Goal: Transaction & Acquisition: Purchase product/service

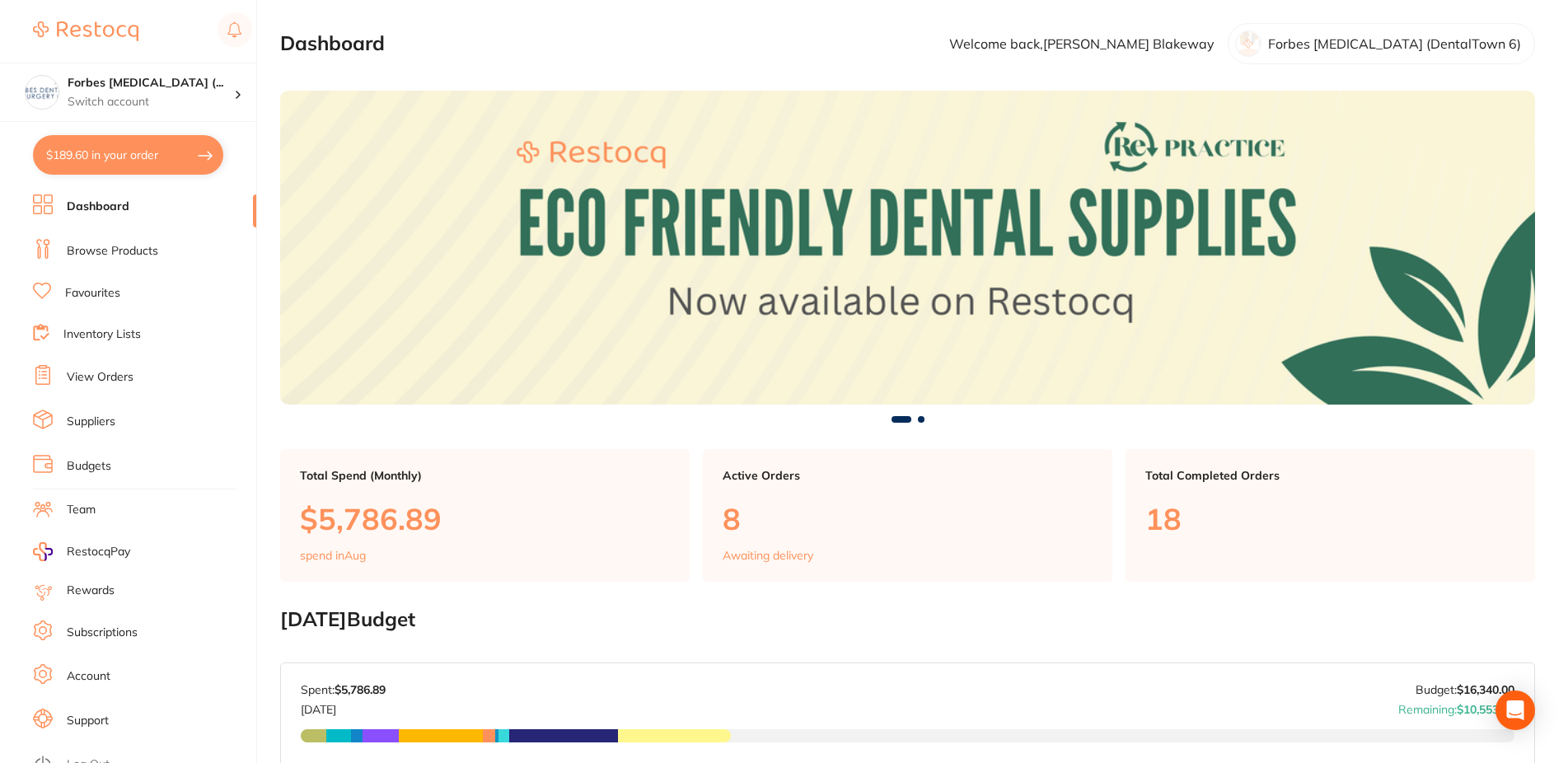
click at [136, 163] on button "$189.60 in your order" at bounding box center [128, 154] width 191 height 40
checkbox input "true"
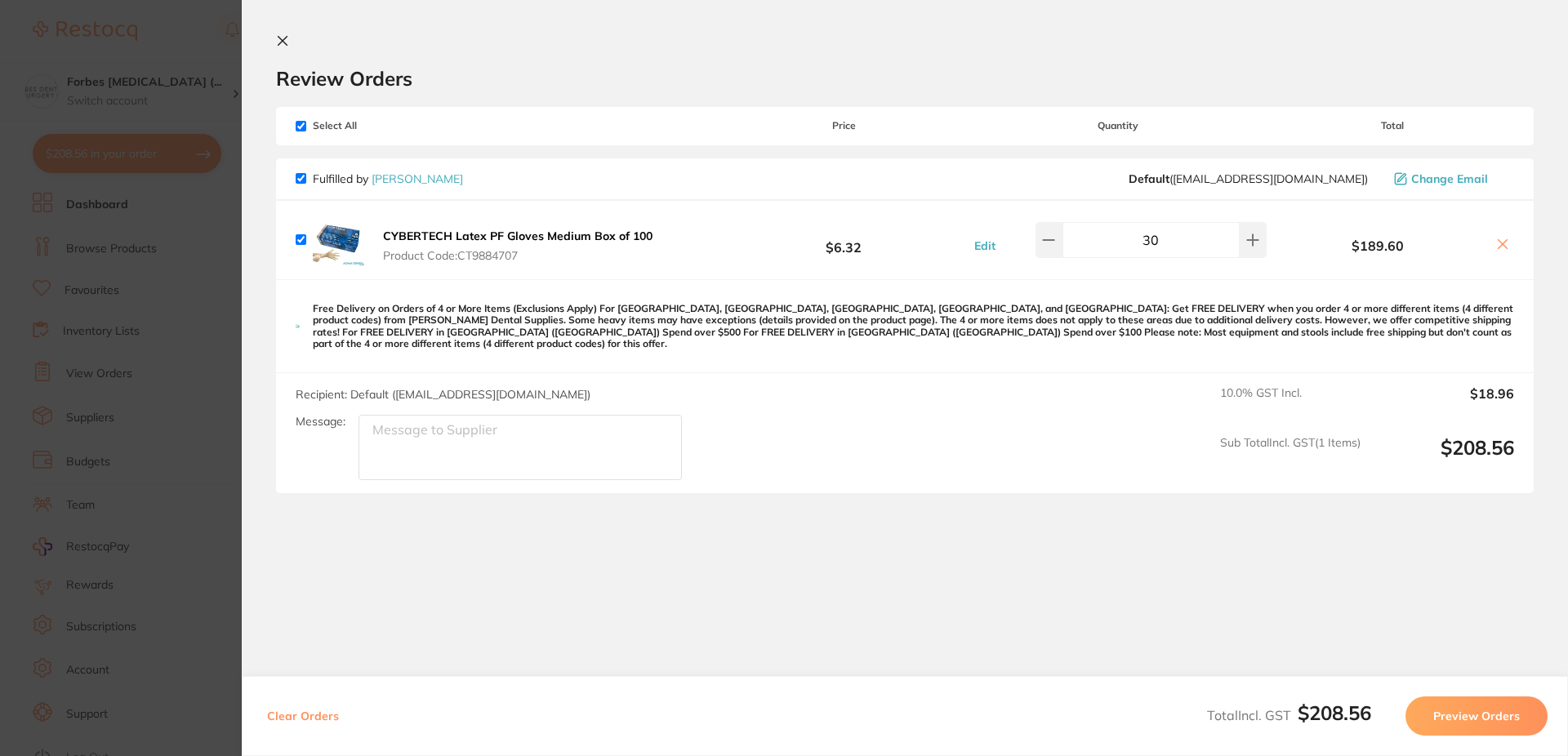
drag, startPoint x: 290, startPoint y: 37, endPoint x: 252, endPoint y: 93, distance: 67.7
click at [289, 37] on button at bounding box center [285, 42] width 19 height 16
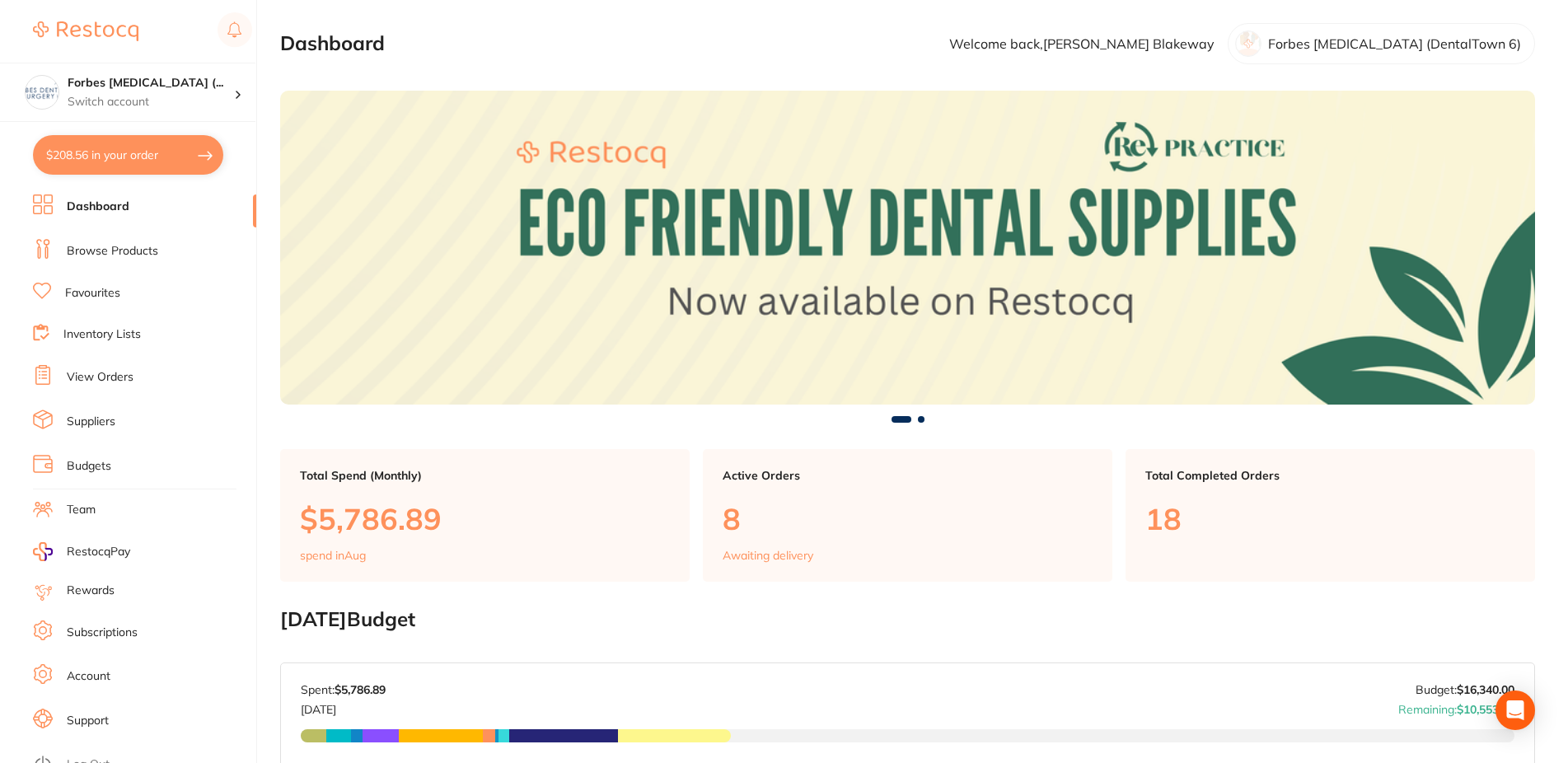
click at [93, 253] on link "Browse Products" at bounding box center [112, 251] width 91 height 17
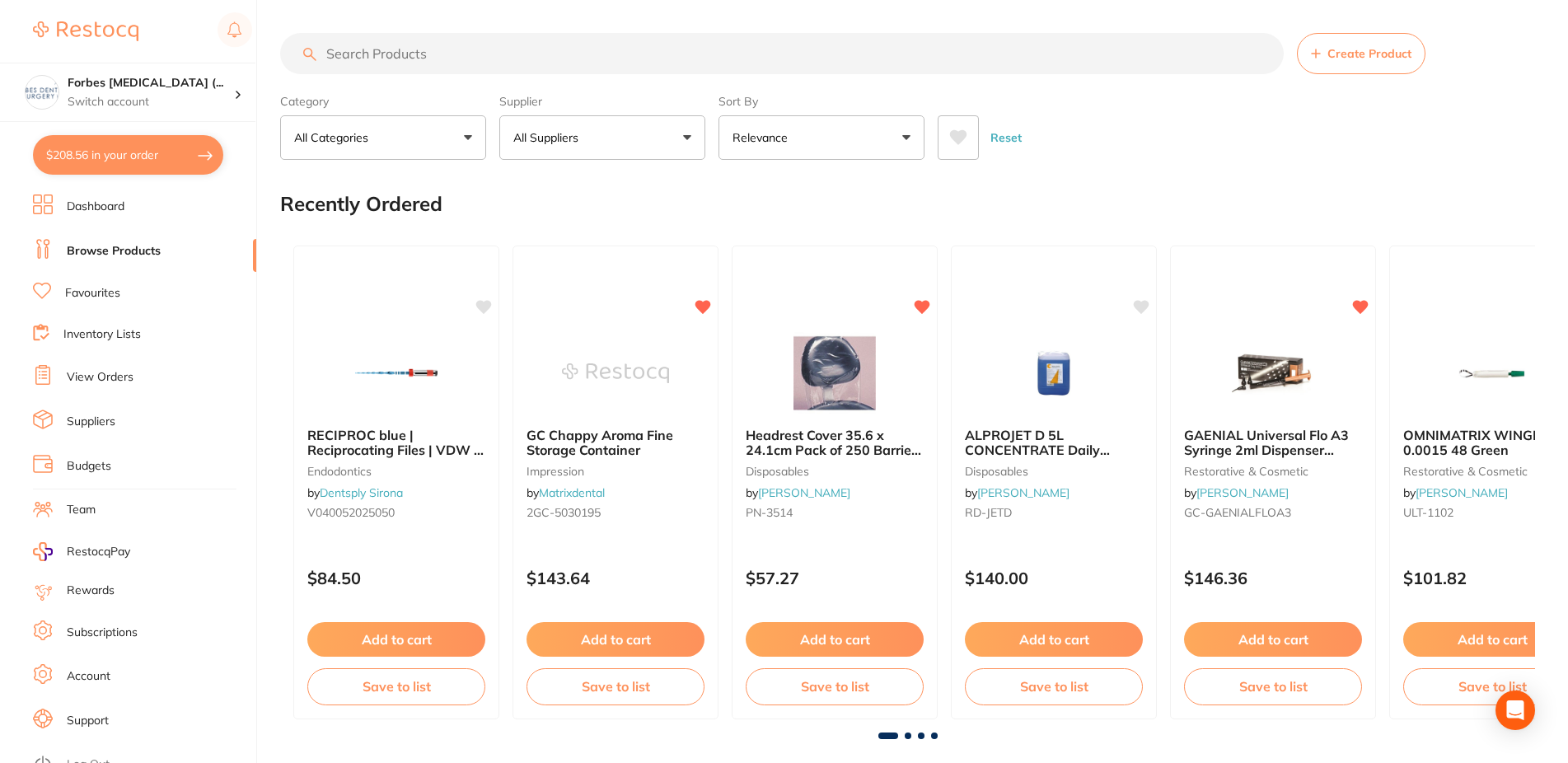
click at [484, 56] on input "search" at bounding box center [781, 53] width 1003 height 41
type input "hypochlor"
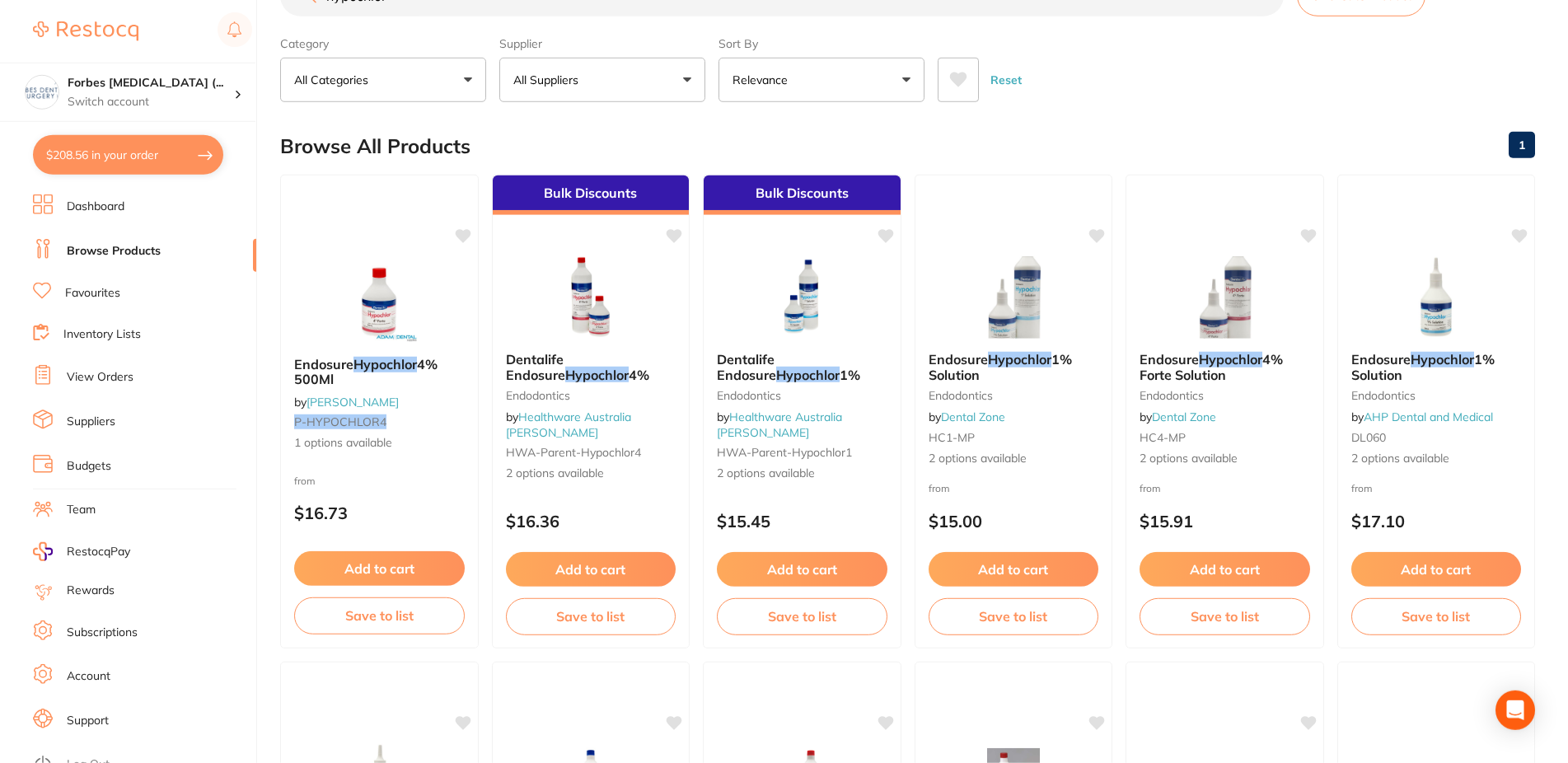
scroll to position [84, 0]
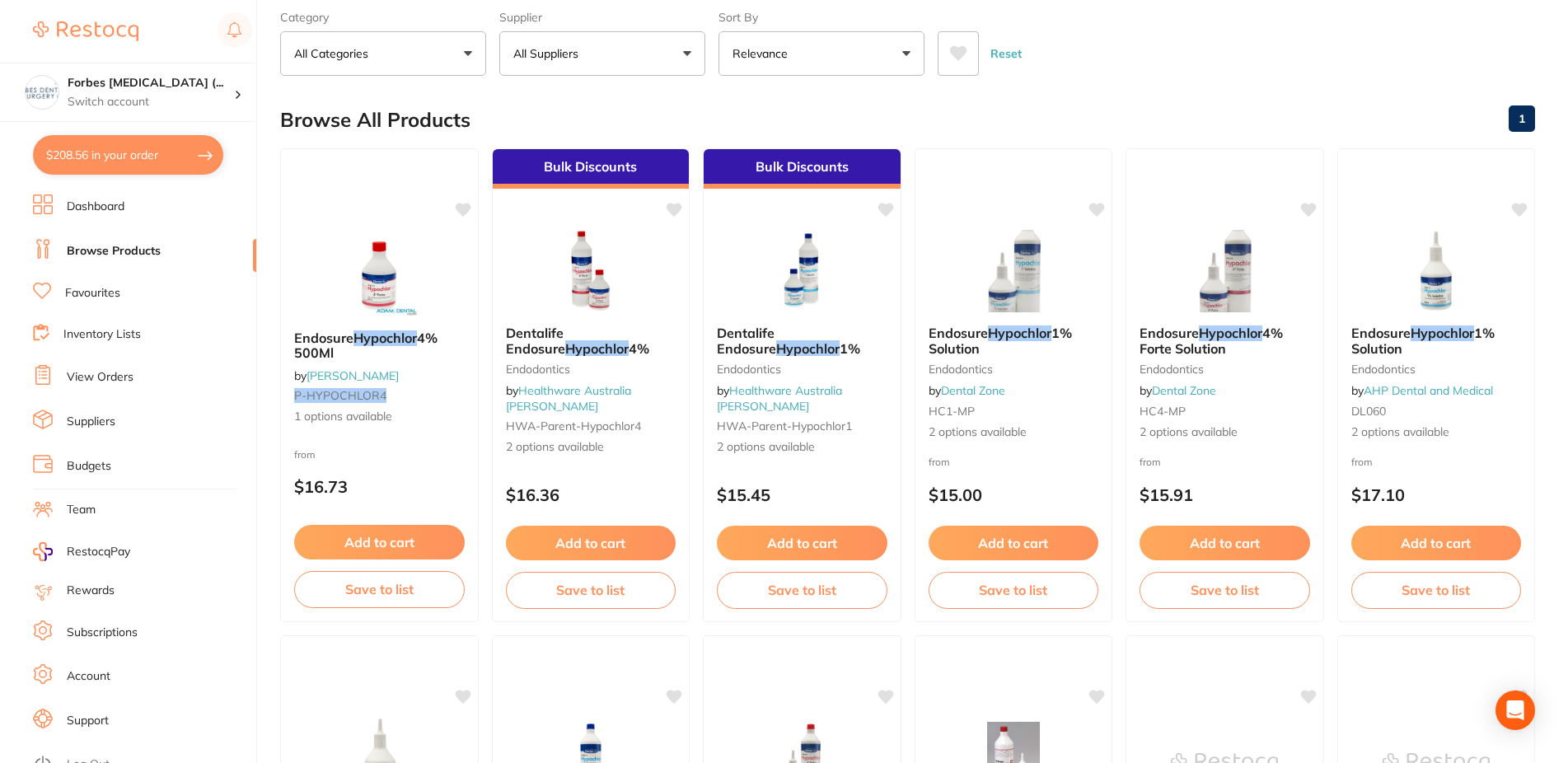
click at [1010, 134] on div "Browse All Products 1" at bounding box center [907, 119] width 1254 height 55
